Goal: Transaction & Acquisition: Obtain resource

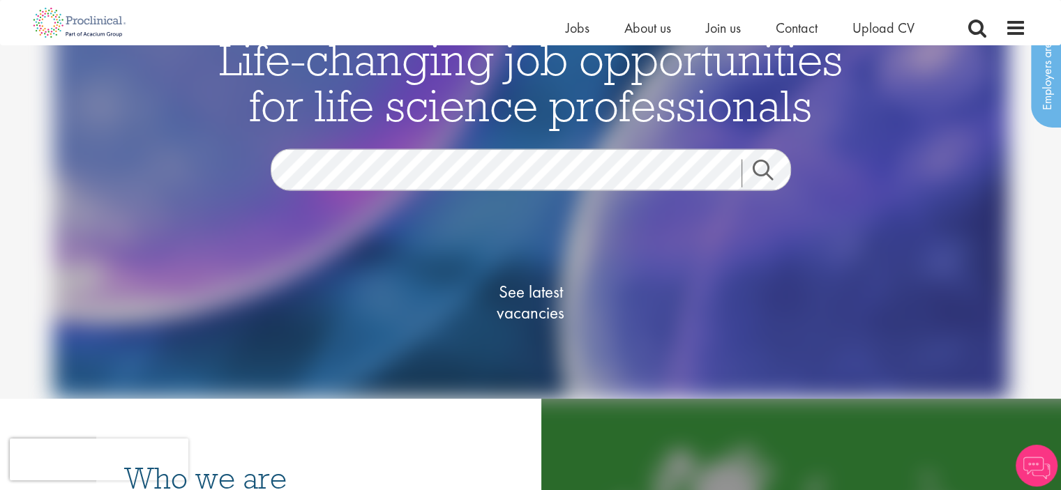
scroll to position [209, 0]
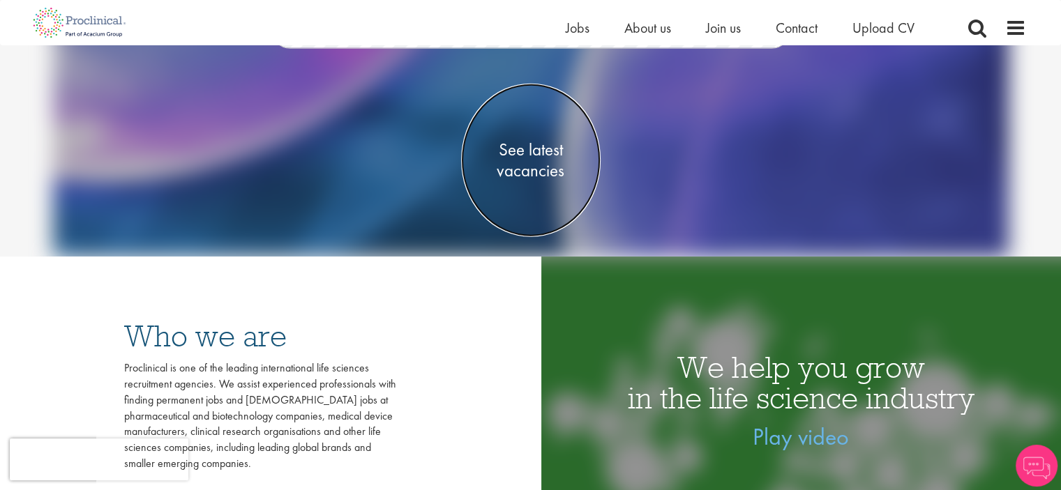
click at [509, 151] on span "See latest vacancies" at bounding box center [531, 160] width 140 height 42
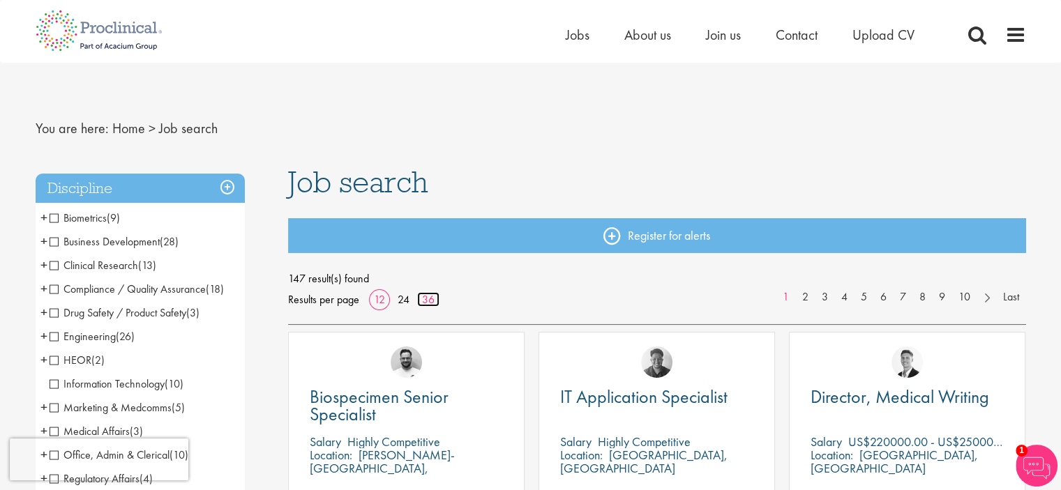
click at [426, 302] on link "36" at bounding box center [428, 299] width 22 height 15
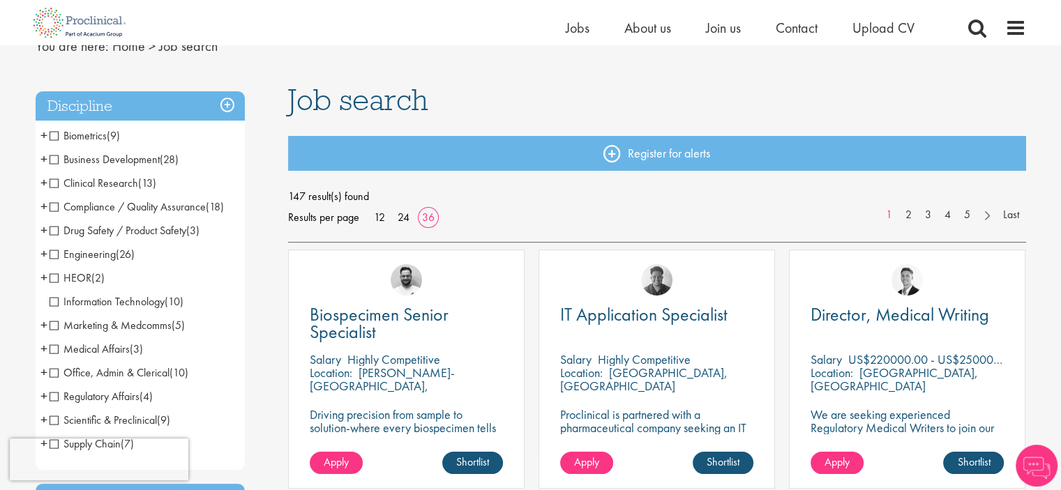
scroll to position [70, 0]
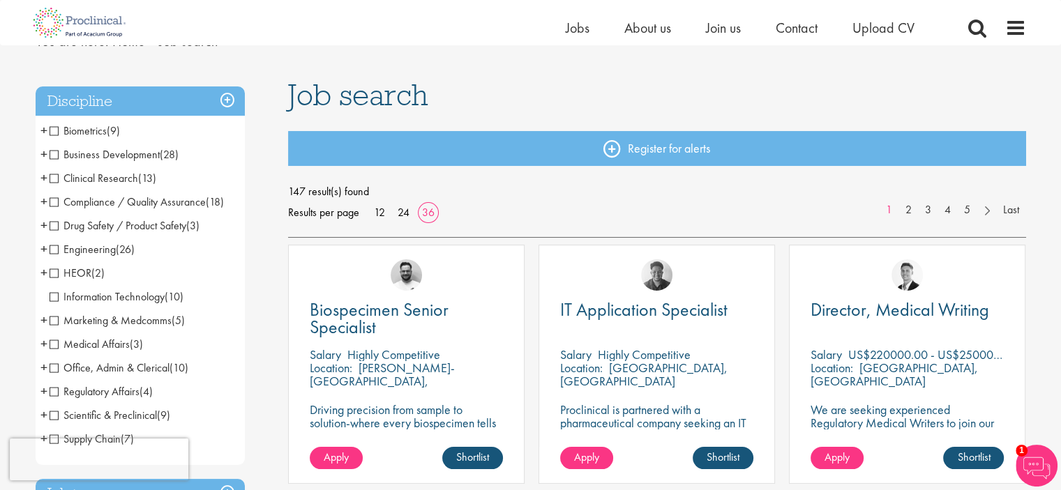
click at [43, 176] on span "+" at bounding box center [43, 177] width 7 height 21
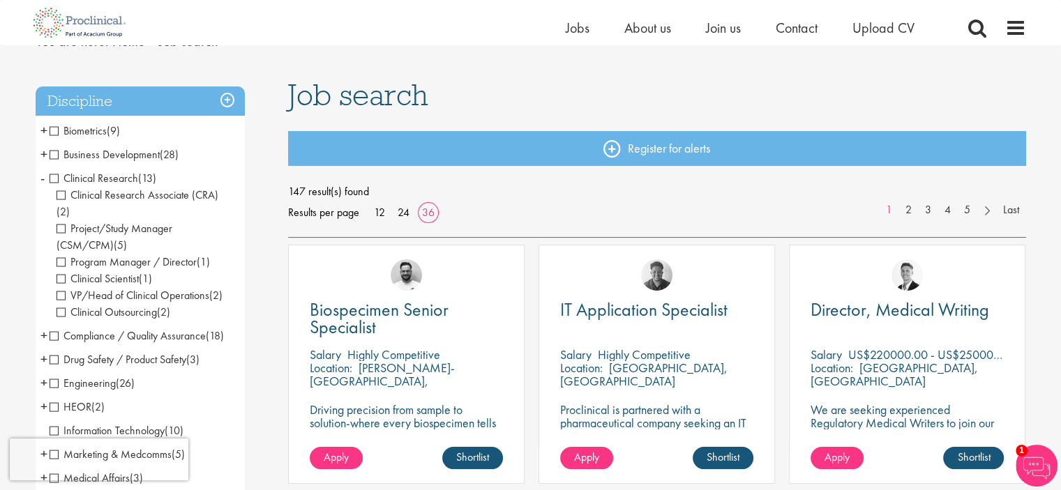
click at [61, 288] on span "VP/Head of Clinical Operations" at bounding box center [133, 295] width 153 height 15
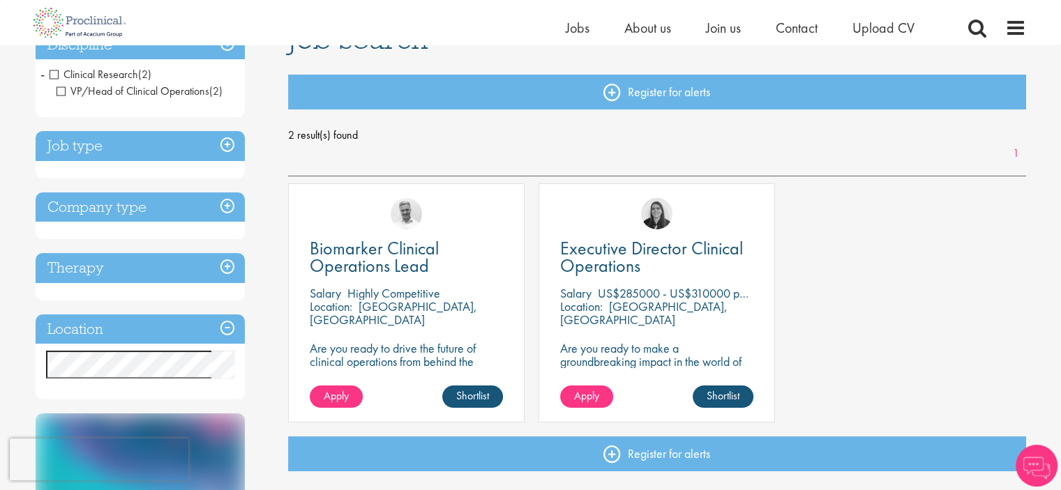
scroll to position [140, 0]
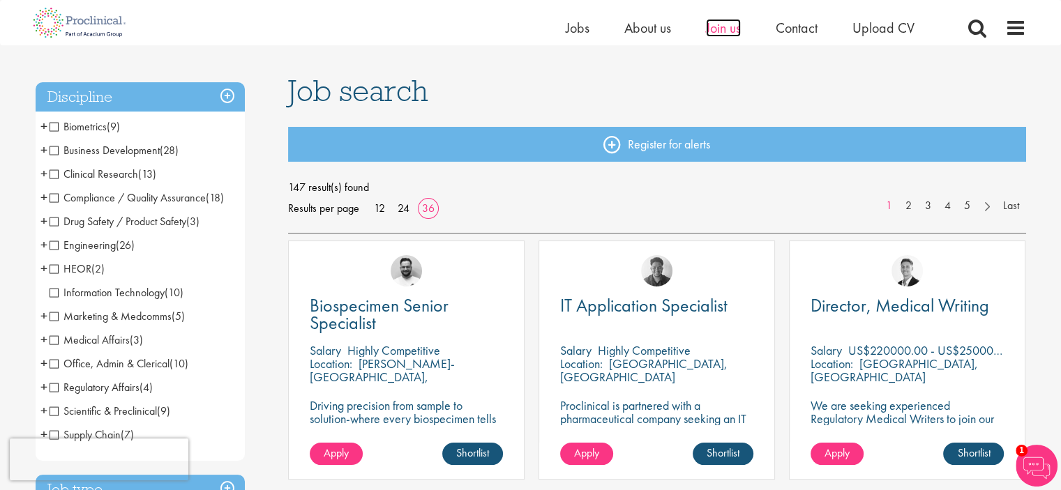
click at [721, 28] on span "Join us" at bounding box center [723, 28] width 35 height 18
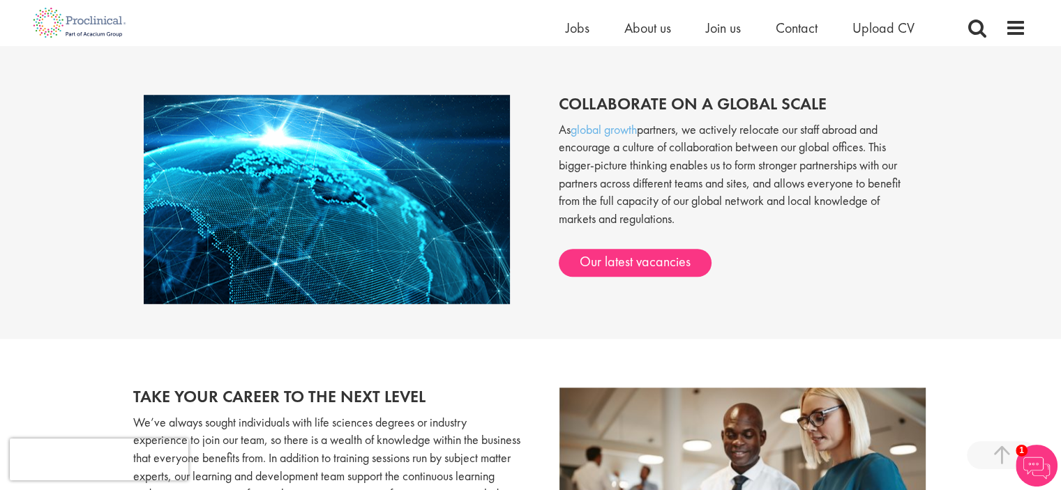
scroll to position [1046, 0]
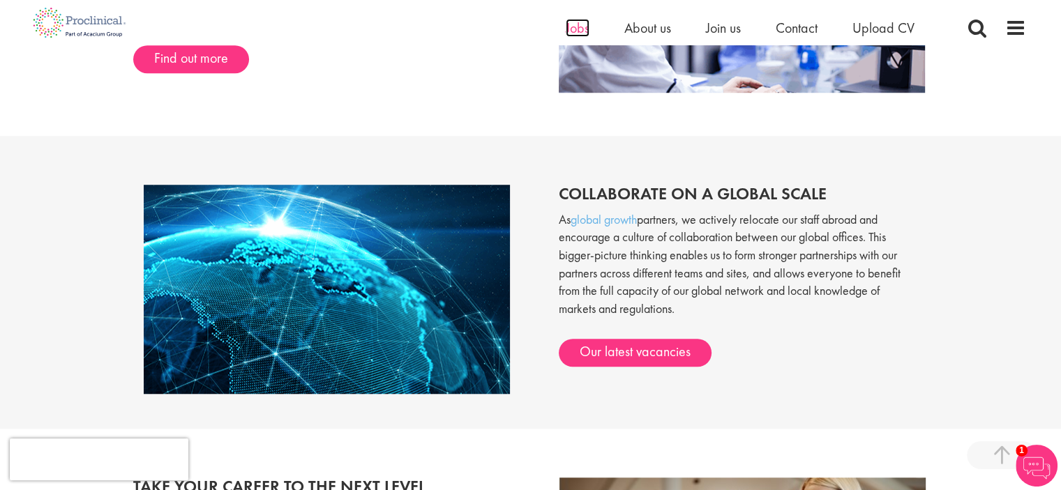
click at [569, 24] on span "Jobs" at bounding box center [578, 28] width 24 height 18
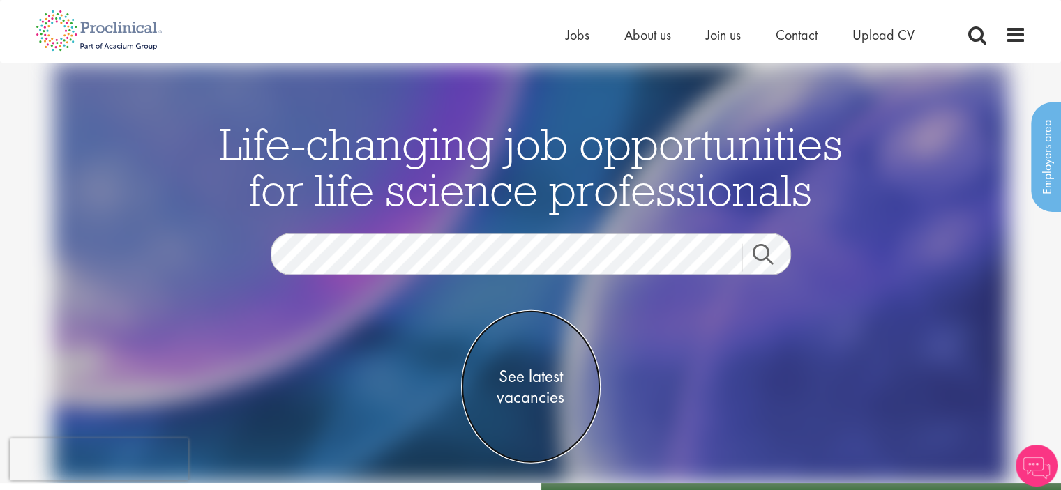
click at [518, 380] on span "See latest vacancies" at bounding box center [531, 387] width 140 height 42
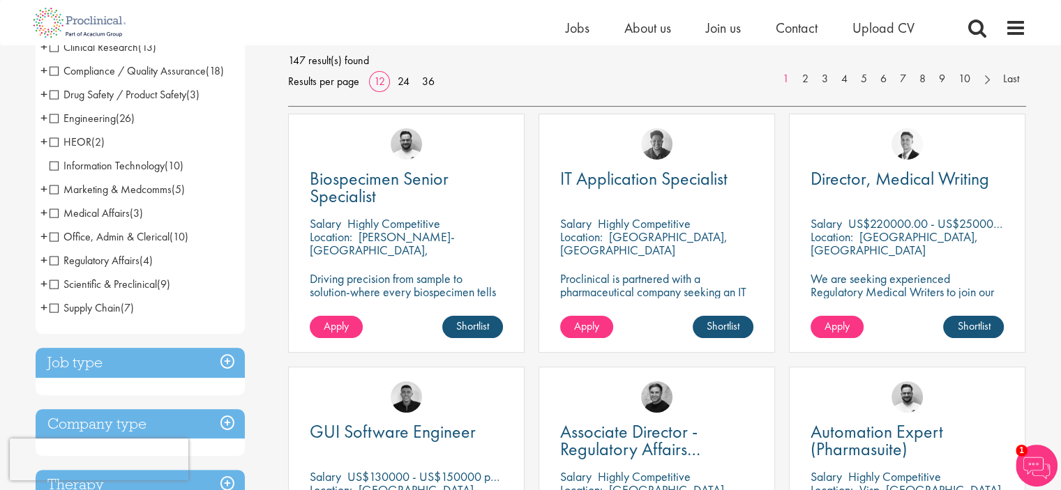
scroll to position [209, 0]
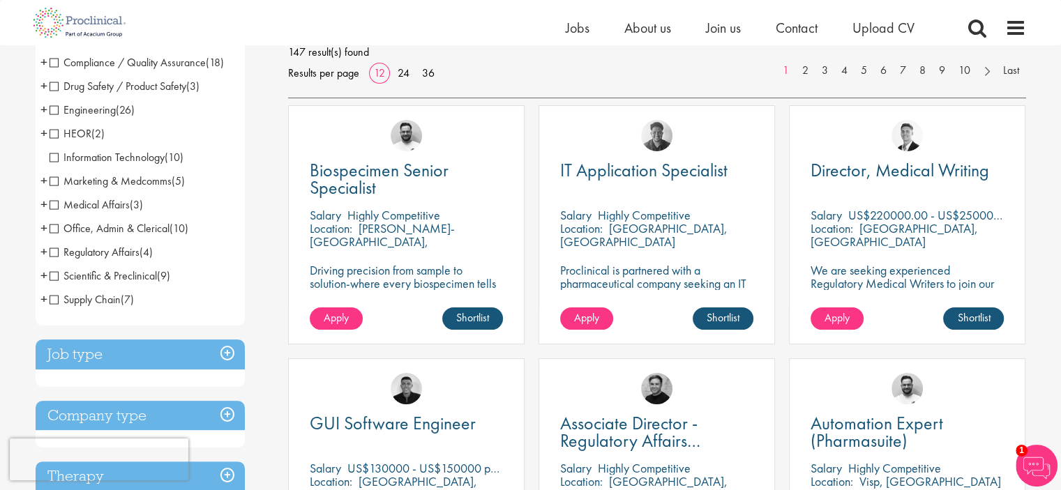
click at [225, 353] on h3 "Job type" at bounding box center [140, 355] width 209 height 30
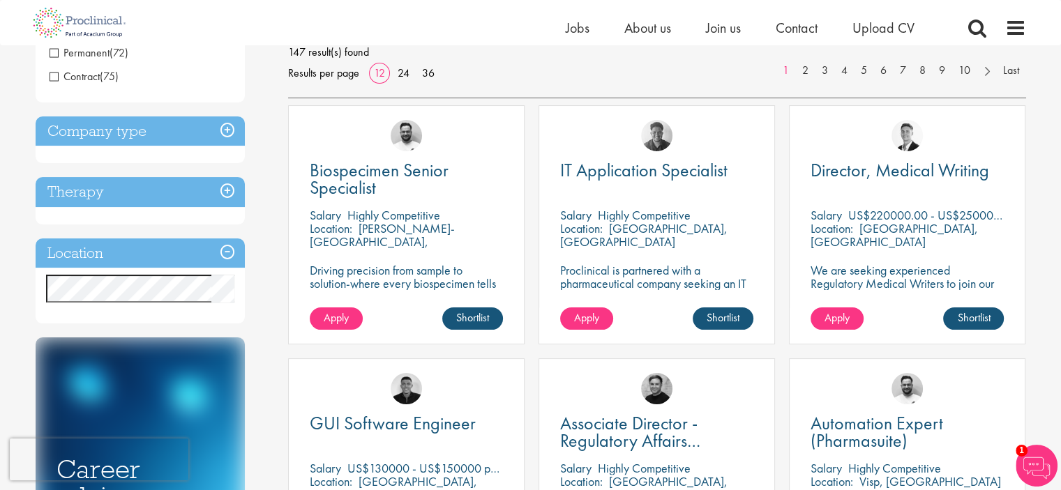
click at [56, 77] on span "Contract" at bounding box center [75, 76] width 50 height 15
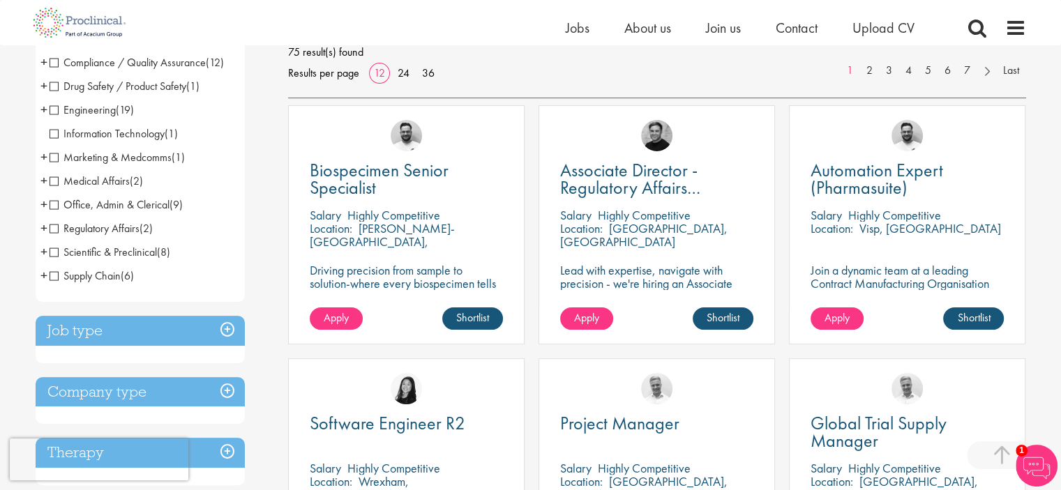
scroll to position [279, 0]
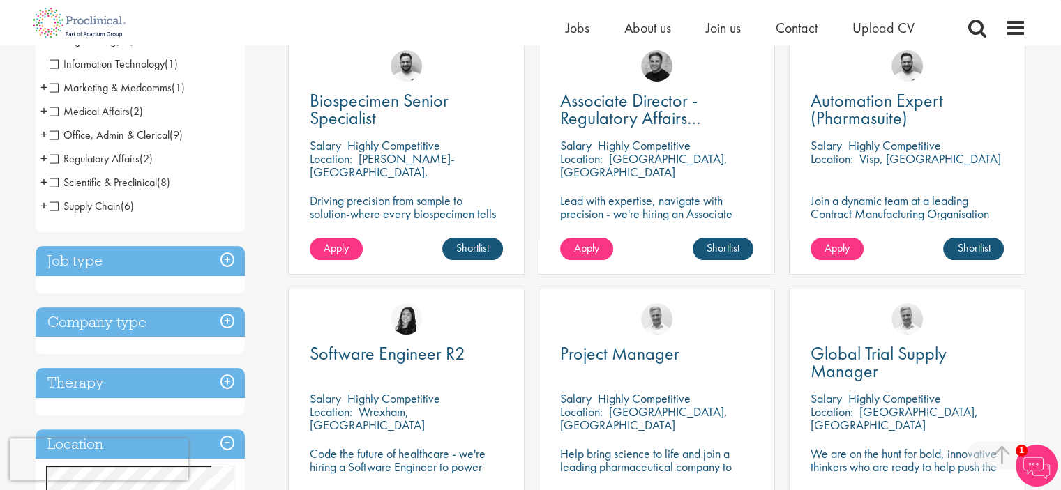
click at [225, 260] on h3 "Job type" at bounding box center [140, 261] width 209 height 30
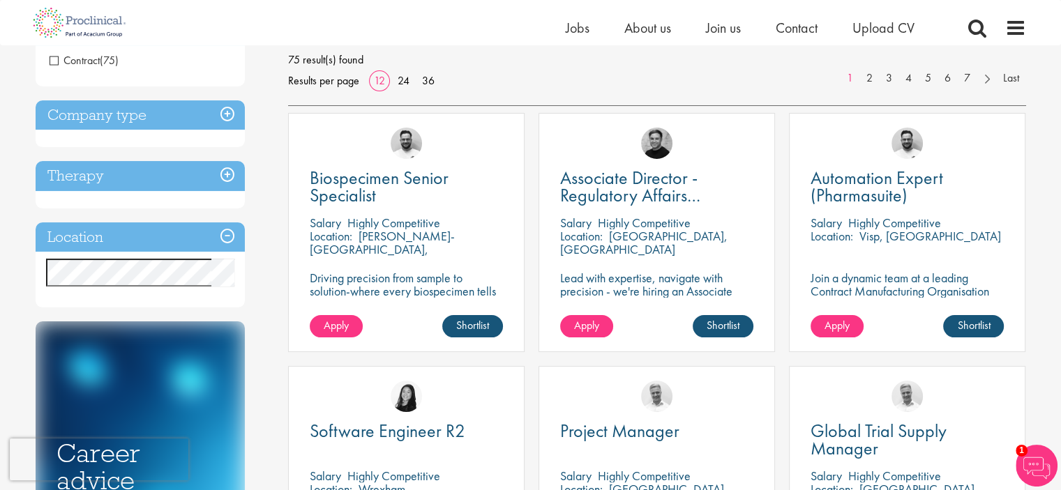
scroll to position [139, 0]
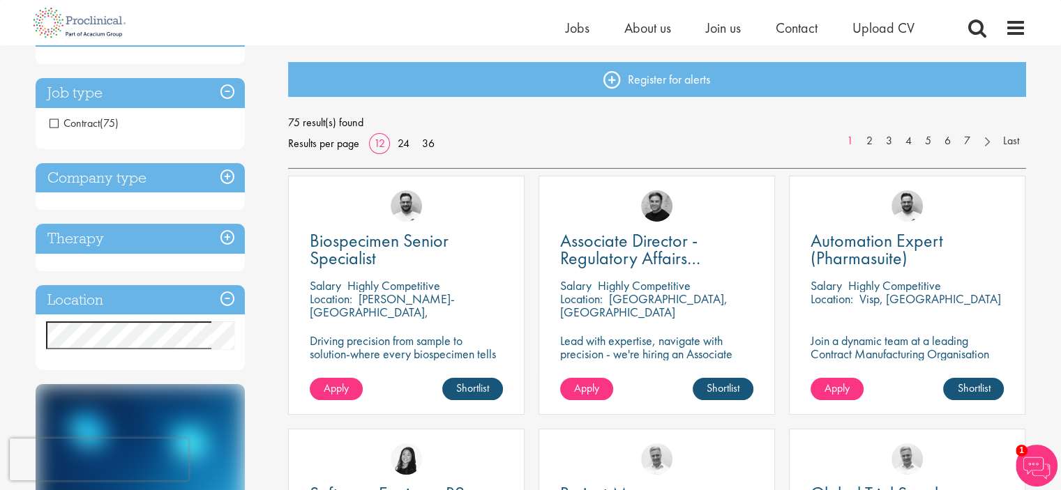
click at [225, 177] on h3 "Company type" at bounding box center [140, 178] width 209 height 30
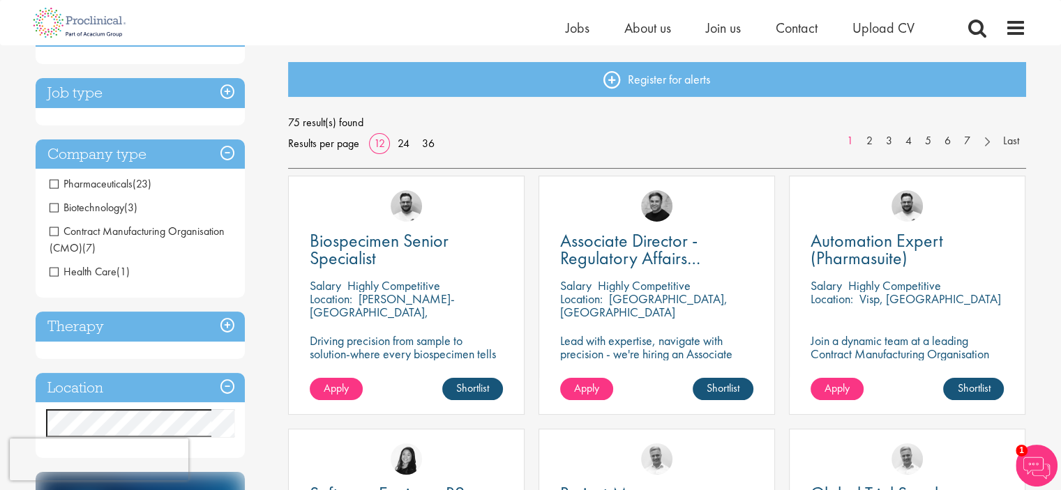
click at [52, 186] on span "Pharmaceuticals" at bounding box center [91, 183] width 83 height 15
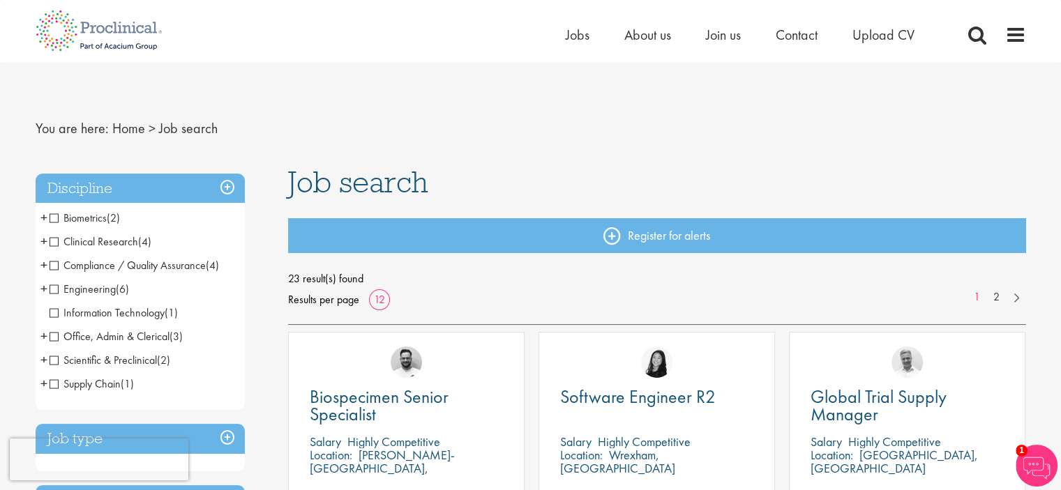
click at [54, 242] on span "Clinical Research" at bounding box center [94, 241] width 89 height 15
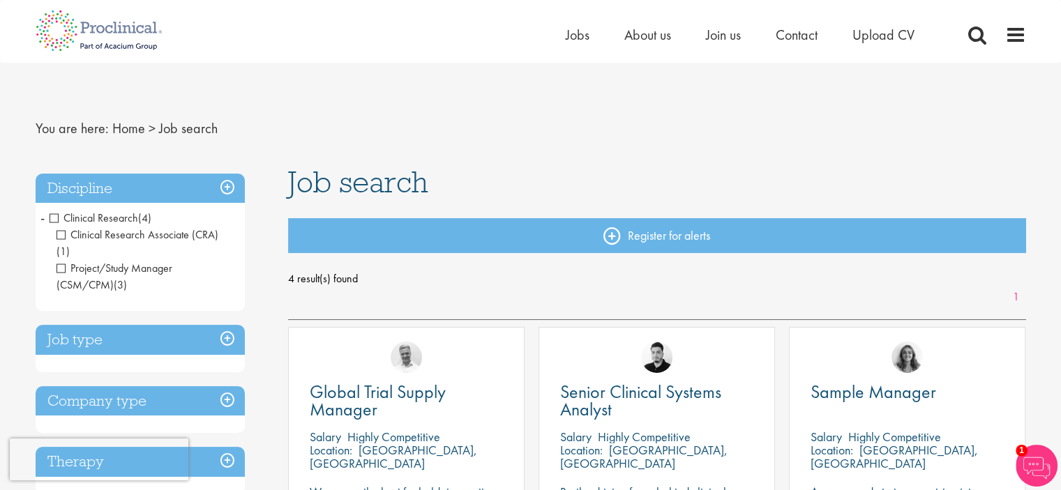
click at [41, 217] on span "-" at bounding box center [42, 217] width 4 height 21
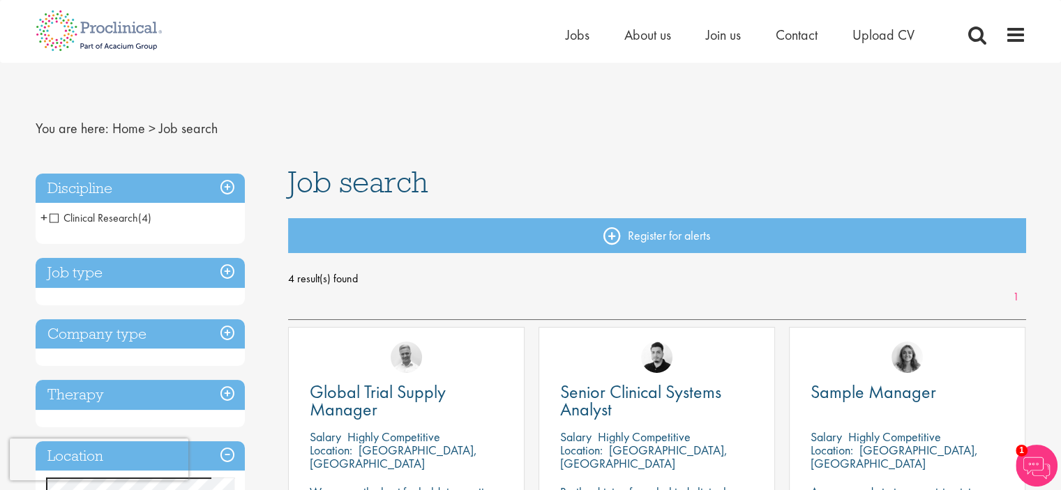
click at [54, 219] on span "Clinical Research" at bounding box center [94, 218] width 89 height 15
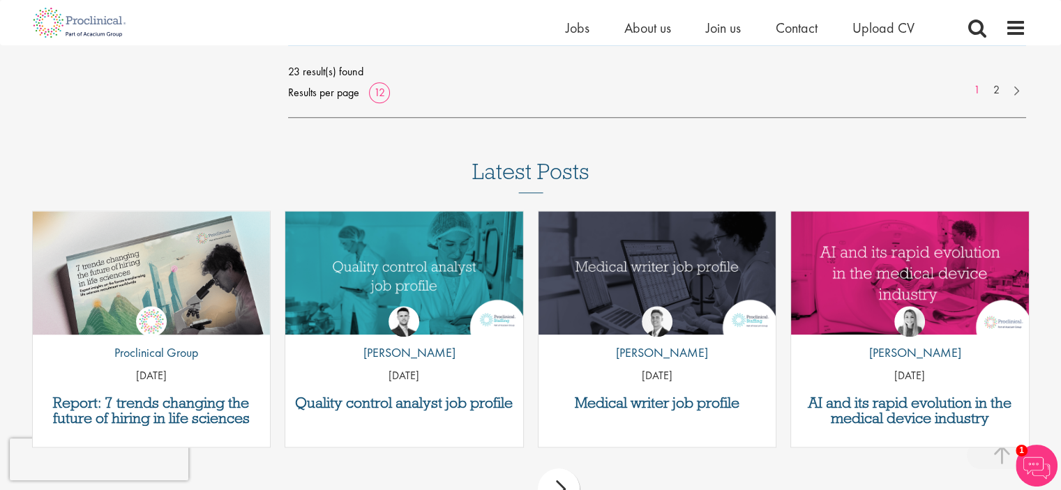
scroll to position [1325, 0]
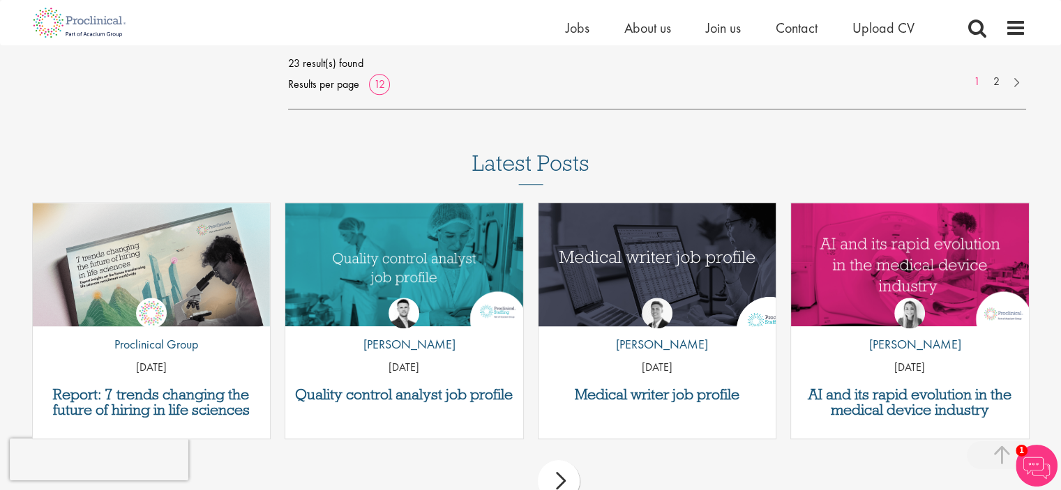
click at [594, 253] on img "Link to a post" at bounding box center [656, 265] width 285 height 148
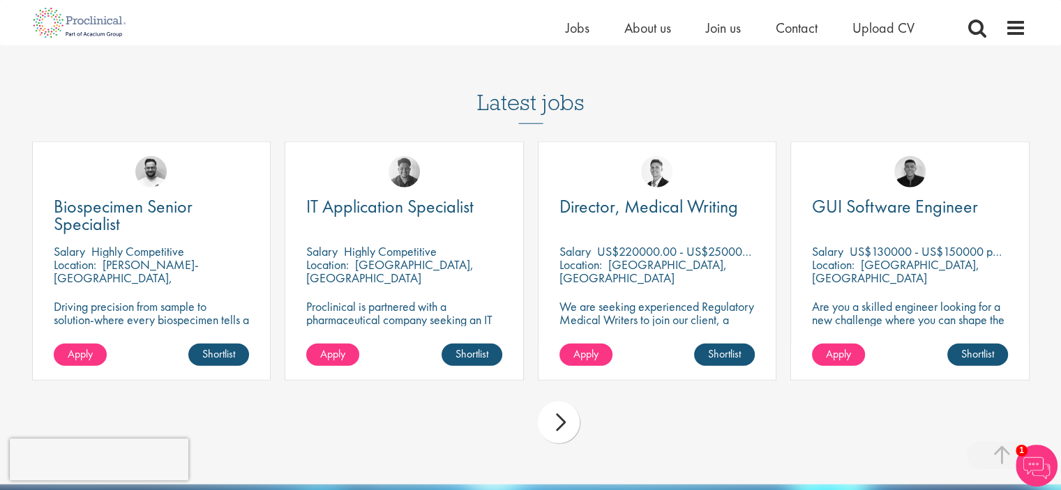
scroll to position [3558, 0]
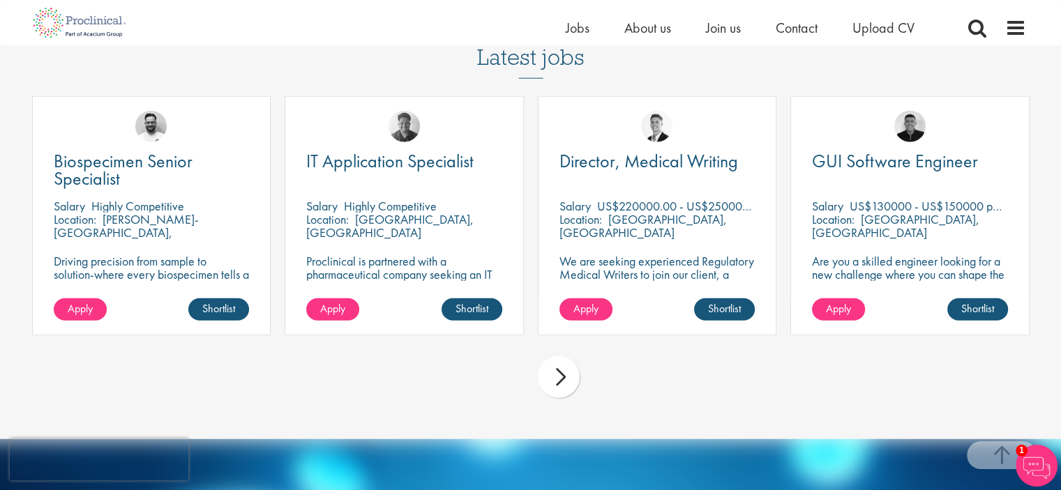
click at [558, 375] on div "next" at bounding box center [559, 377] width 42 height 42
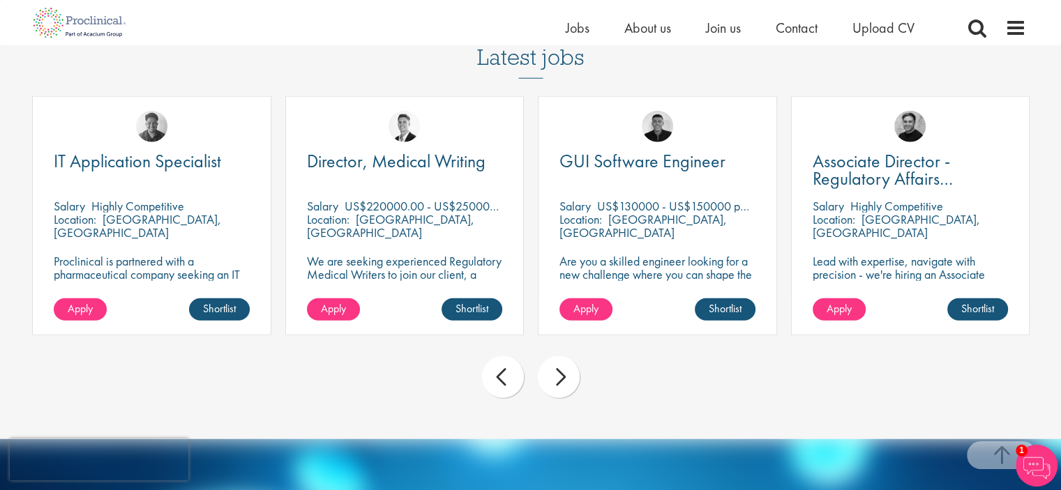
click at [558, 375] on div "next" at bounding box center [559, 377] width 42 height 42
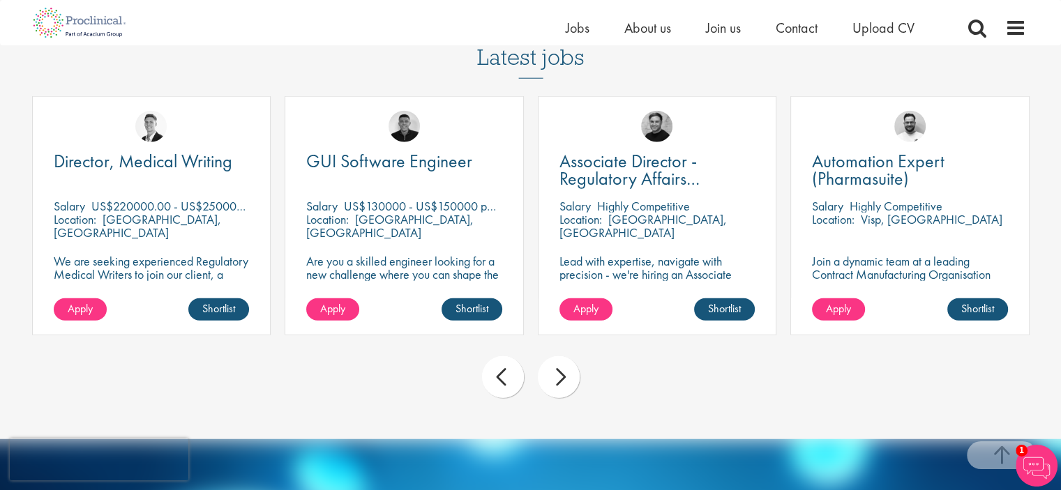
click at [558, 375] on div "next" at bounding box center [559, 377] width 42 height 42
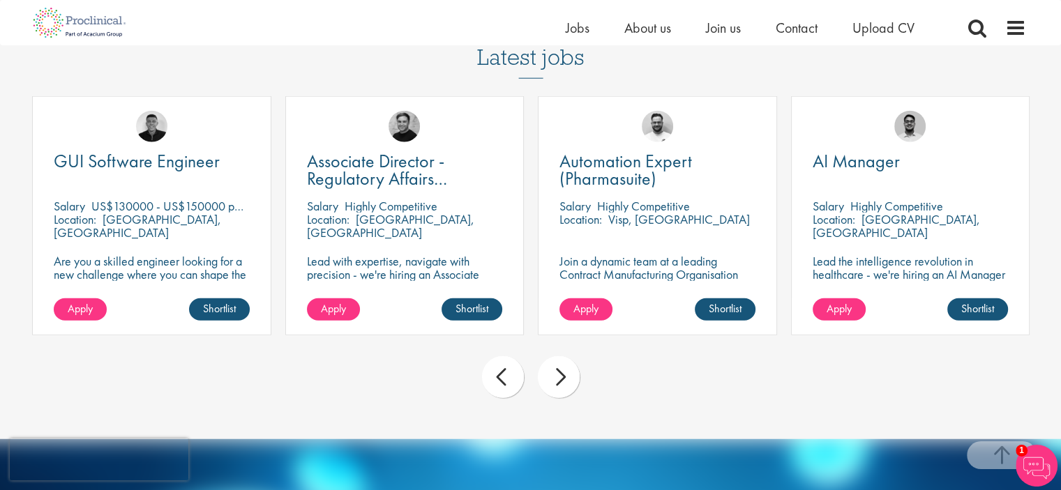
click at [558, 375] on div "next" at bounding box center [559, 377] width 42 height 42
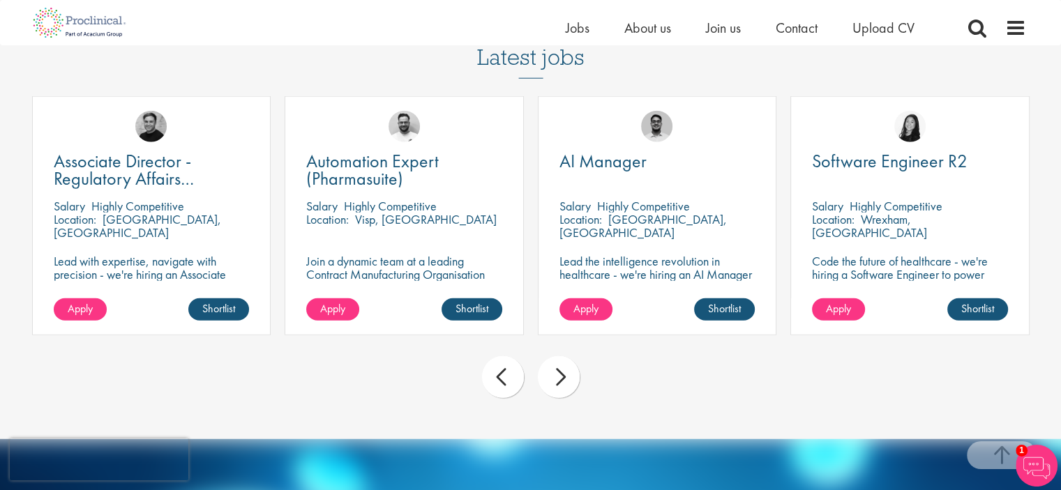
click at [558, 375] on div "next" at bounding box center [559, 377] width 42 height 42
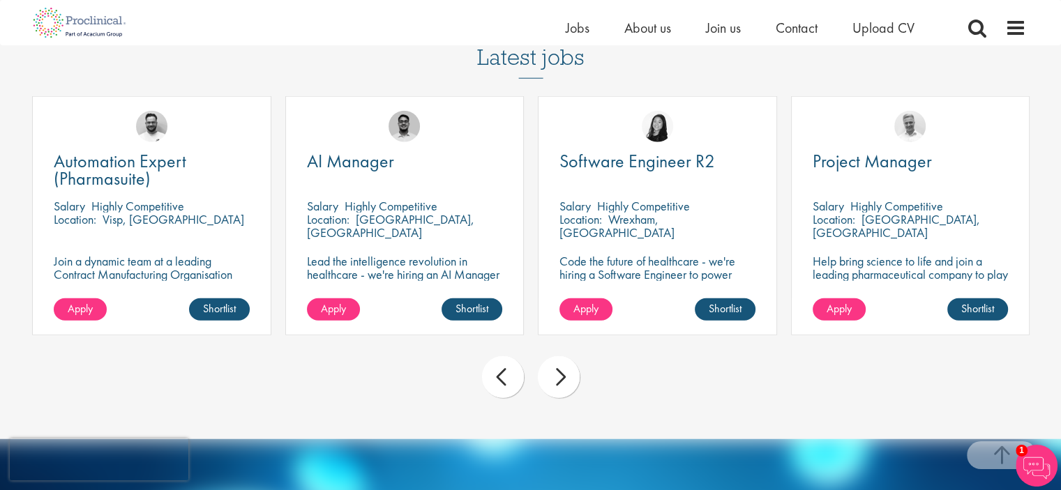
click at [558, 375] on div "next" at bounding box center [559, 377] width 42 height 42
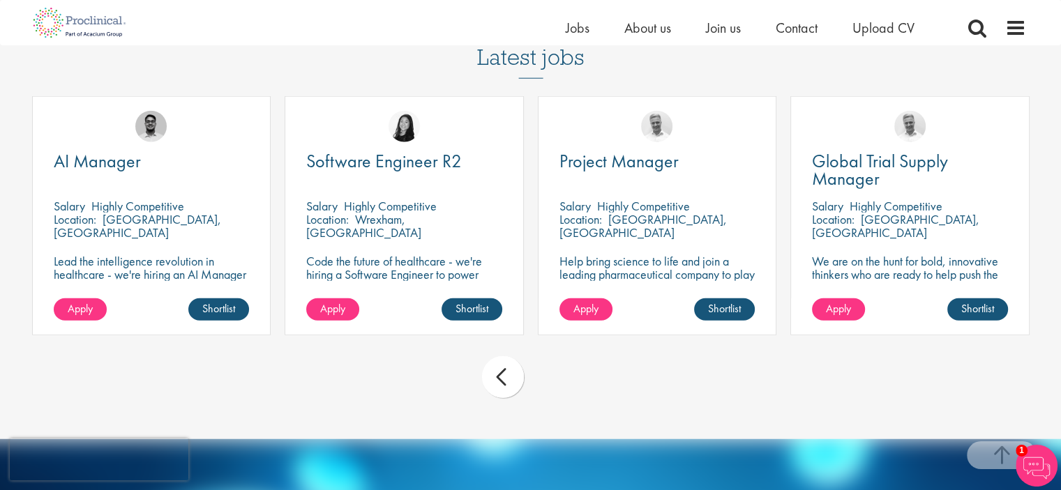
click at [558, 375] on div "prev next" at bounding box center [530, 379] width 1011 height 61
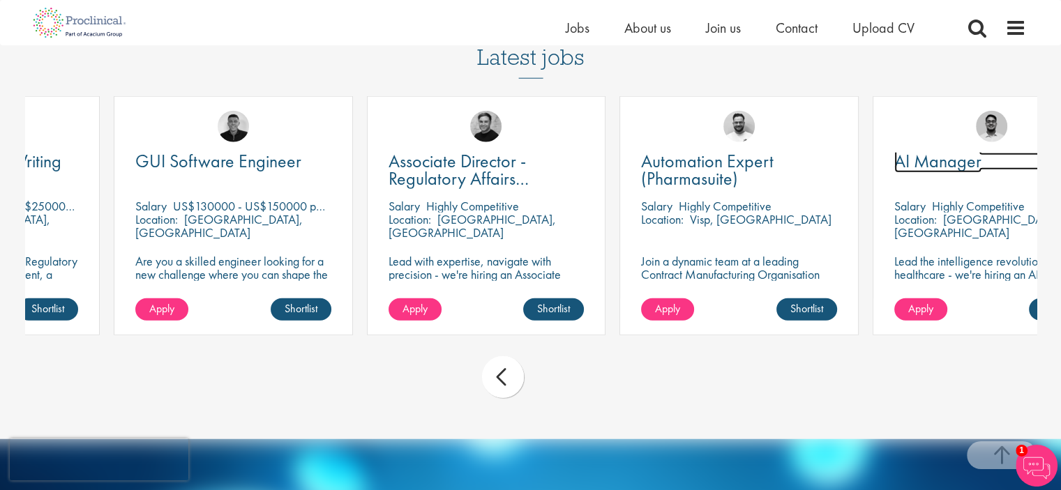
drag, startPoint x: 230, startPoint y: 161, endPoint x: 1071, endPoint y: 163, distance: 840.6
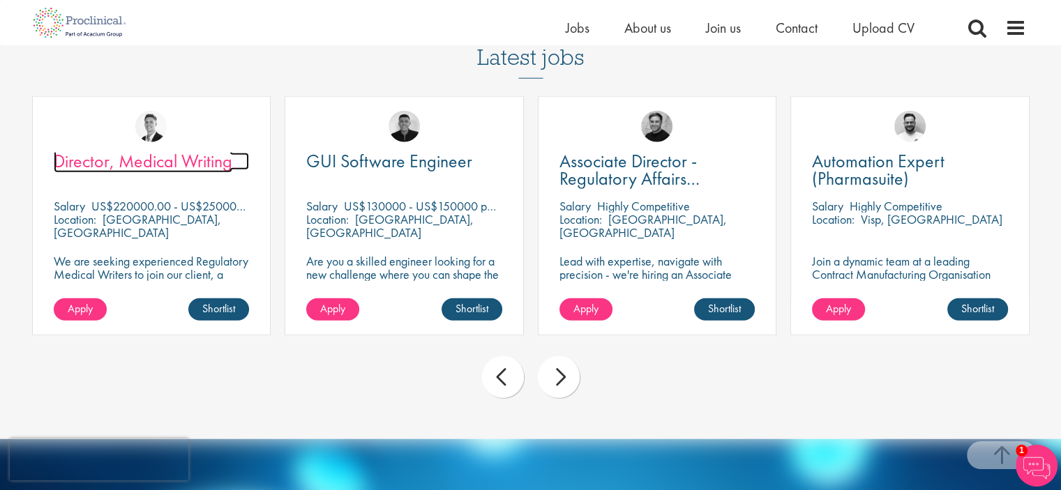
click at [176, 163] on span "Director, Medical Writing" at bounding box center [143, 161] width 179 height 24
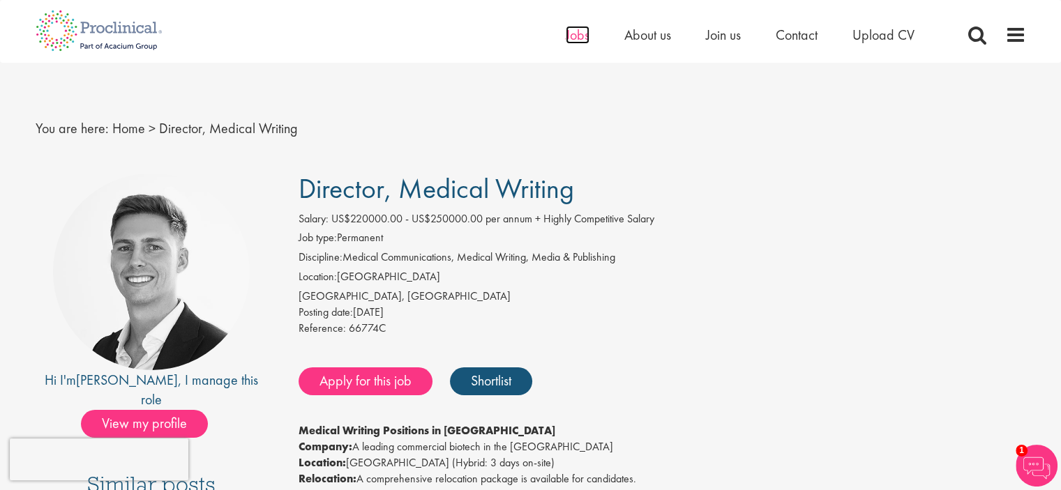
click at [576, 37] on span "Jobs" at bounding box center [578, 35] width 24 height 18
